Goal: Information Seeking & Learning: Learn about a topic

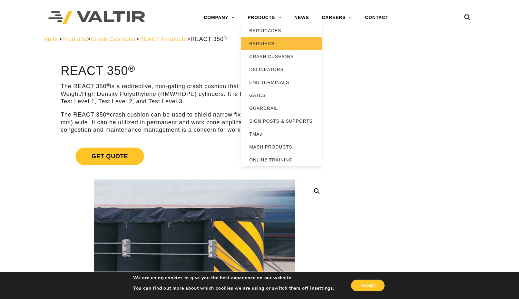
click at [261, 45] on link "BARRIERS" at bounding box center [281, 43] width 81 height 13
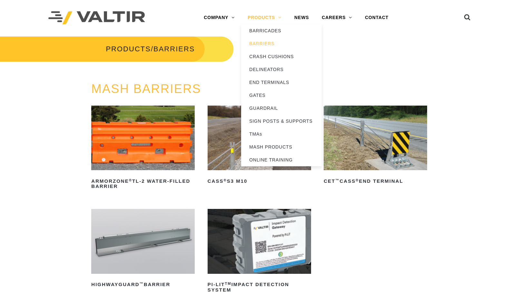
click at [258, 19] on link "PRODUCTS" at bounding box center [264, 17] width 47 height 13
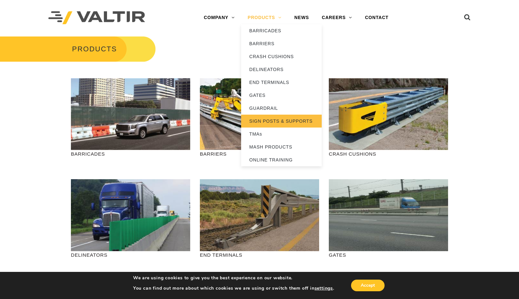
click at [283, 121] on link "SIGN POSTS & SUPPORTS" at bounding box center [281, 121] width 81 height 13
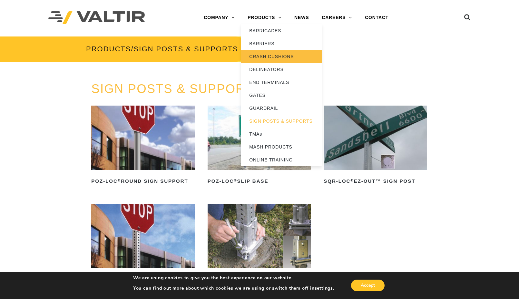
click at [259, 58] on link "CRASH CUSHIONS" at bounding box center [281, 56] width 81 height 13
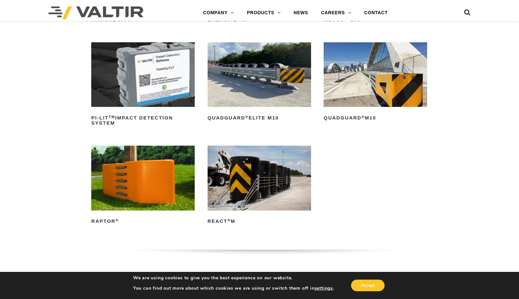
scroll to position [194, 0]
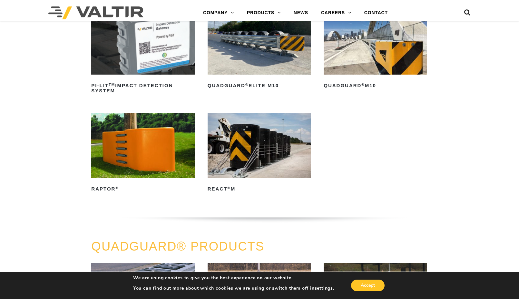
click at [255, 136] on img at bounding box center [260, 145] width 104 height 65
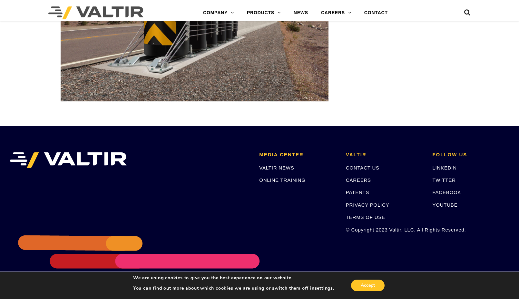
scroll to position [2003, 0]
